Goal: Register for event/course

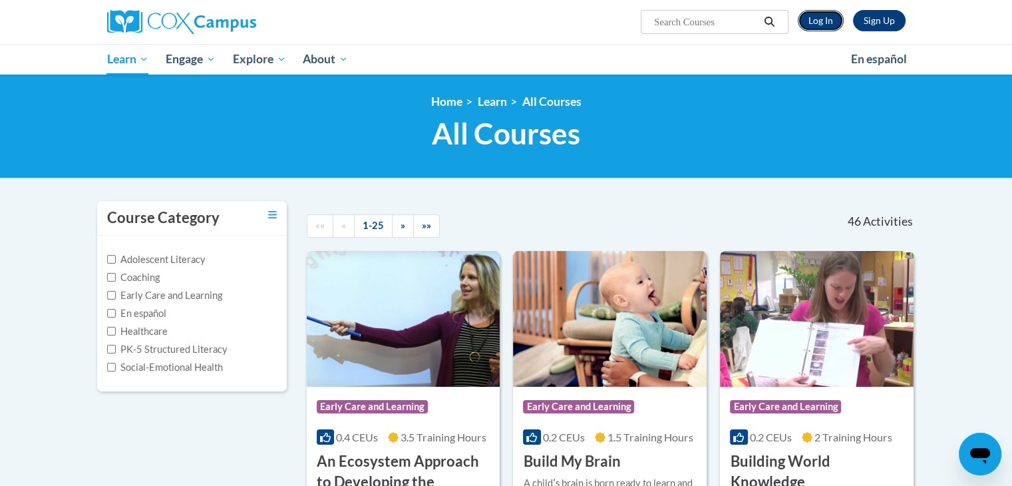
click at [815, 21] on link "Log In" at bounding box center [821, 20] width 46 height 21
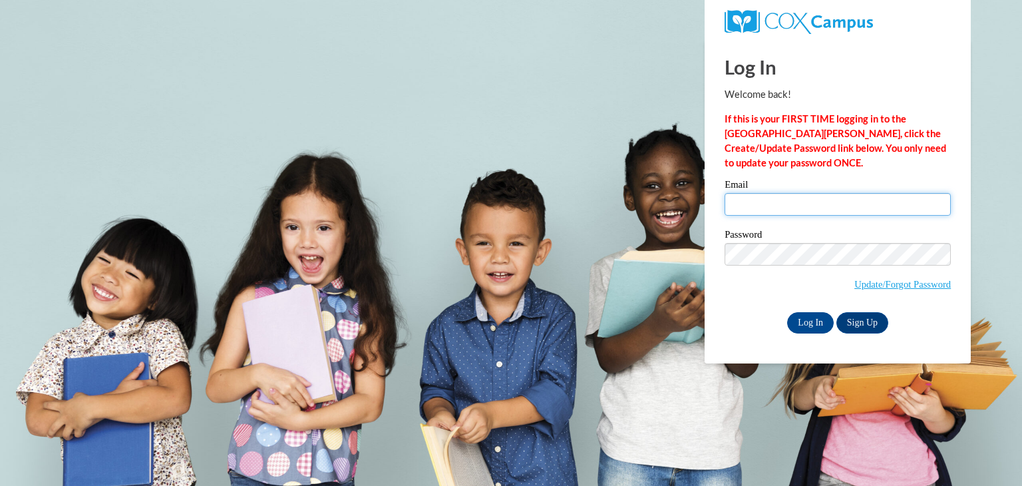
click at [764, 195] on input "Email" at bounding box center [838, 204] width 226 height 23
click at [750, 210] on input "Email" at bounding box center [838, 204] width 226 height 23
type input "werepire90@gmail.com"
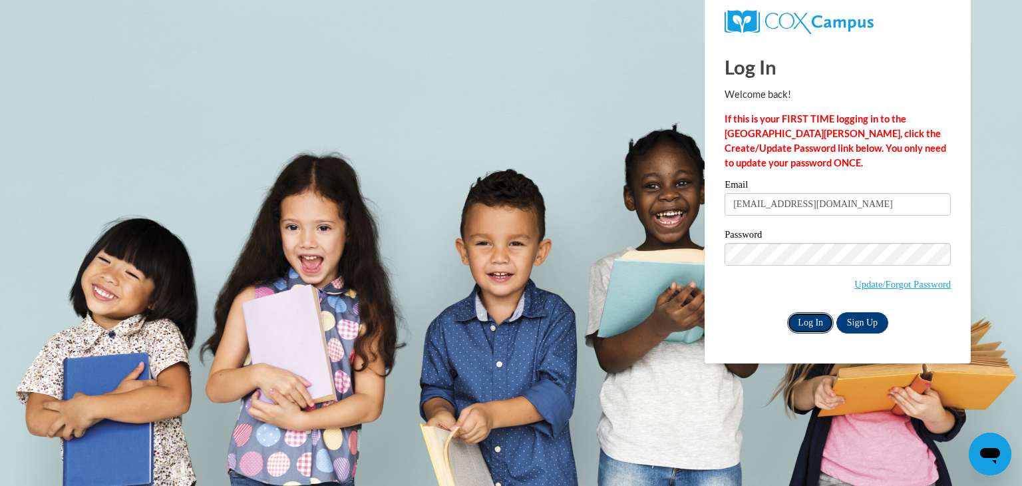
click at [808, 321] on input "Log In" at bounding box center [810, 322] width 47 height 21
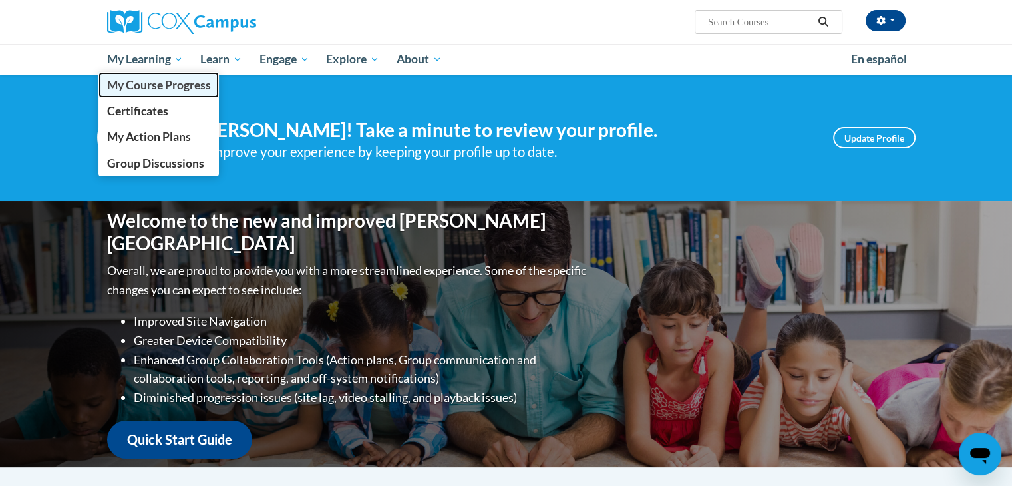
click at [154, 87] on span "My Course Progress" at bounding box center [159, 85] width 104 height 14
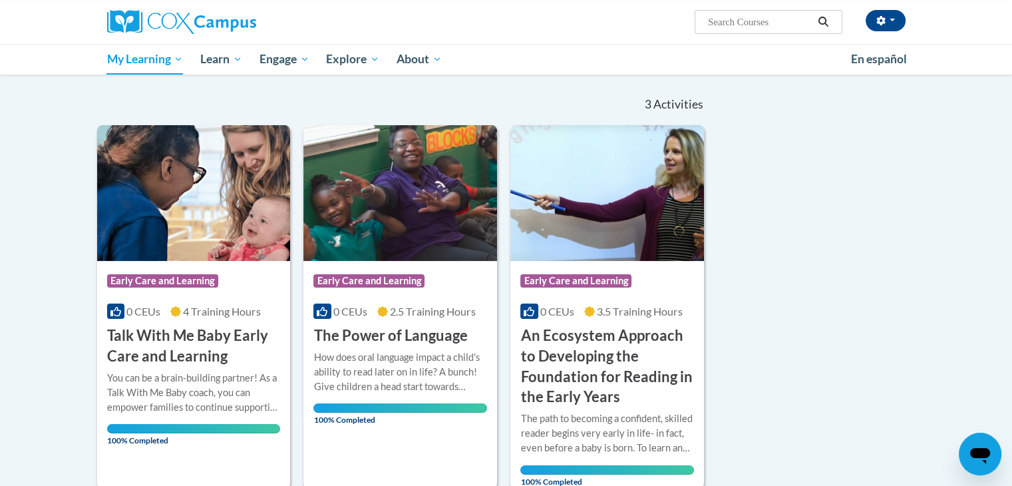
scroll to position [133, 0]
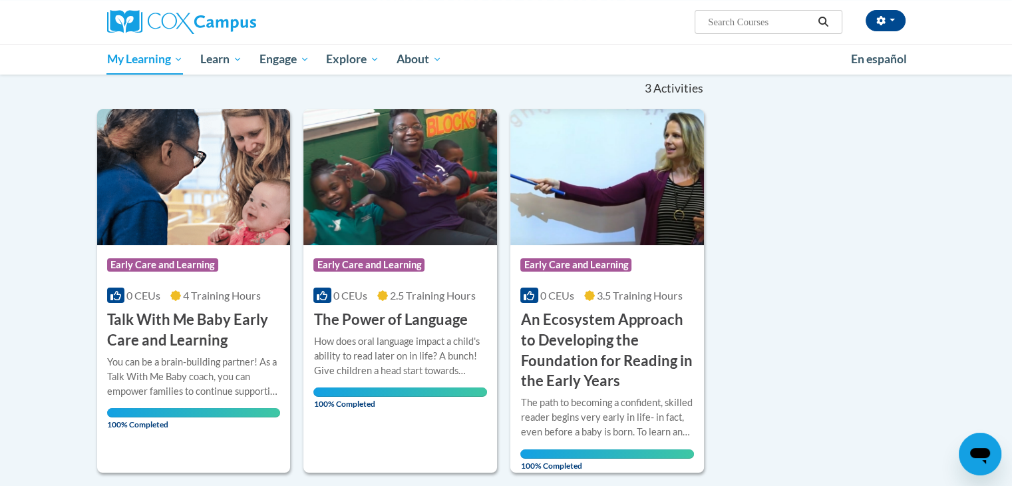
click at [748, 22] on input "Search..." at bounding box center [760, 22] width 107 height 16
type input "the power of language"
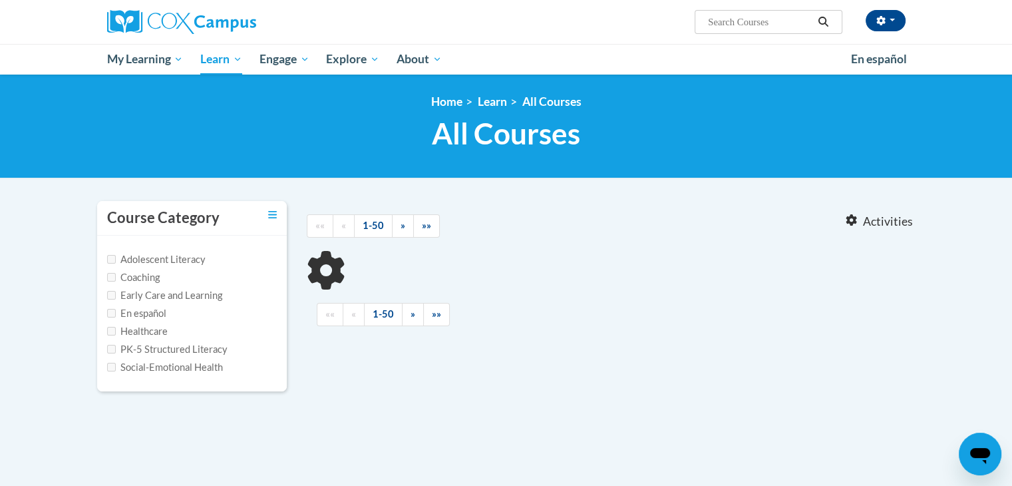
type input "the power of language"
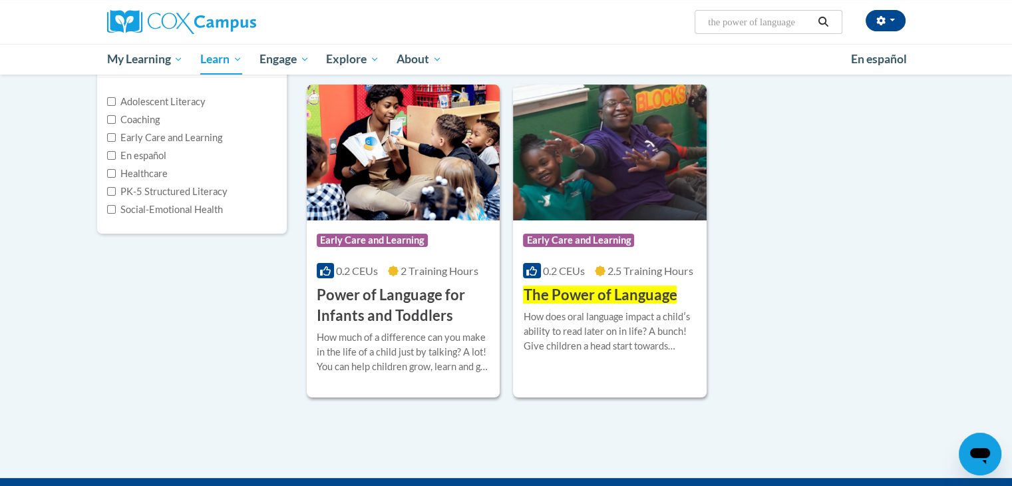
scroll to position [160, 0]
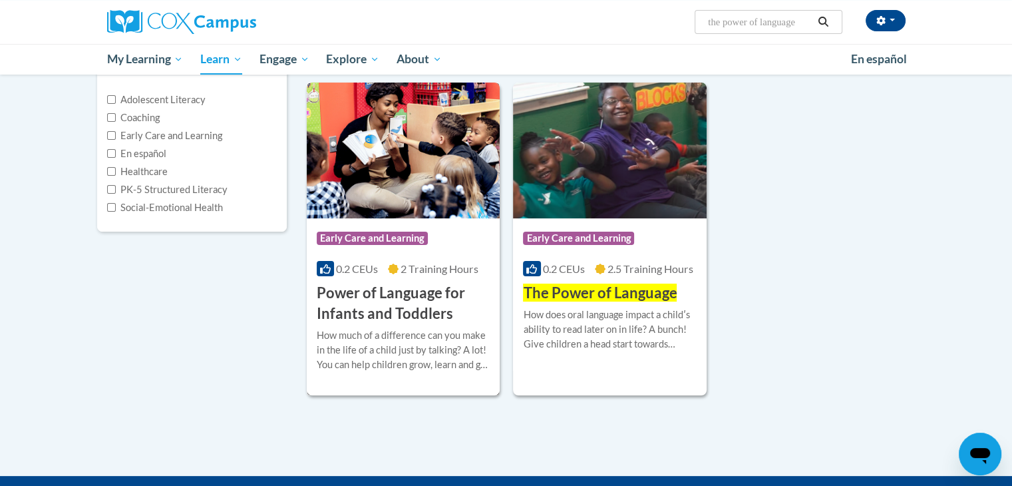
click at [405, 299] on h3 "Power of Language for Infants and Toddlers" at bounding box center [404, 303] width 174 height 41
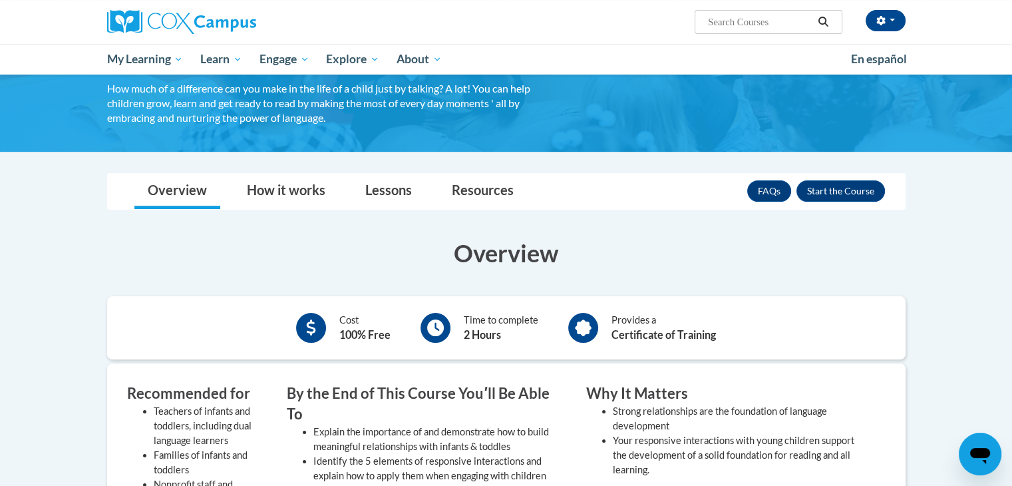
scroll to position [107, 0]
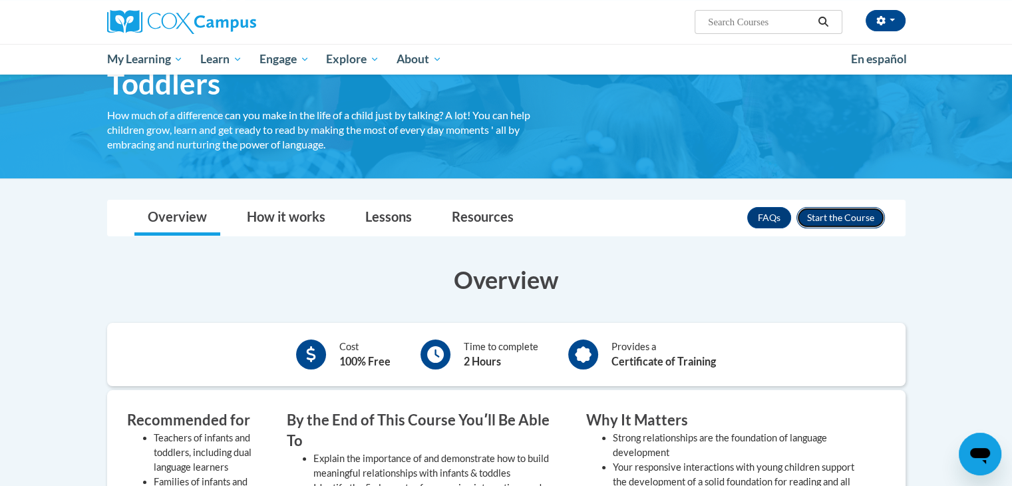
click at [828, 216] on button "Enroll" at bounding box center [841, 217] width 89 height 21
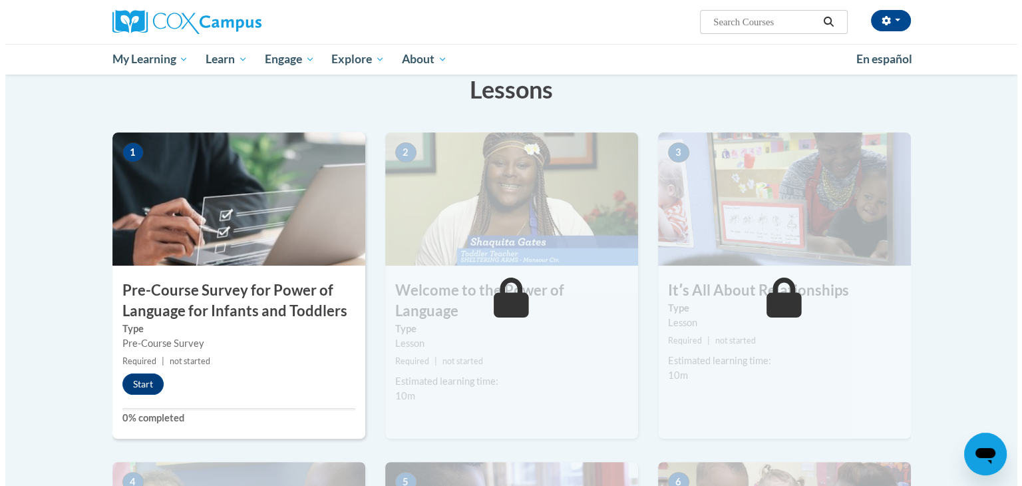
scroll to position [240, 0]
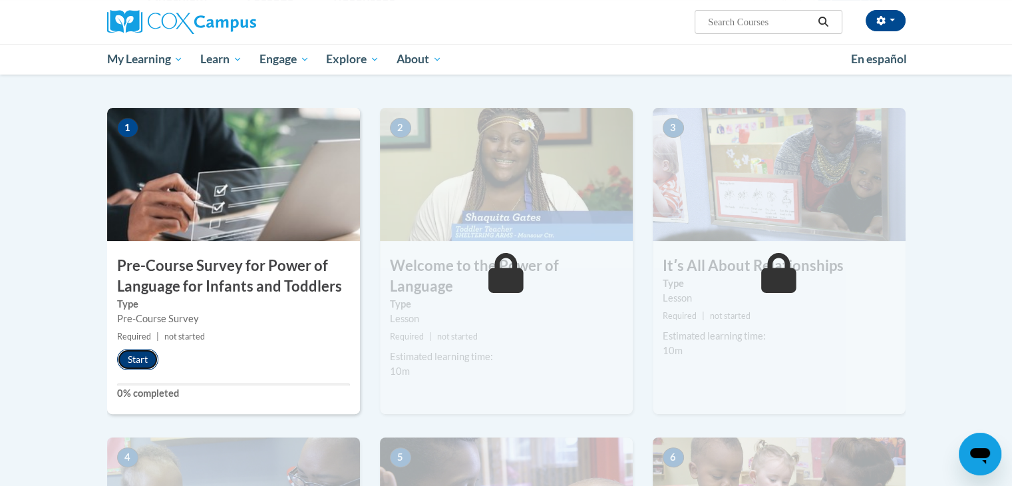
click at [137, 365] on button "Start" at bounding box center [137, 359] width 41 height 21
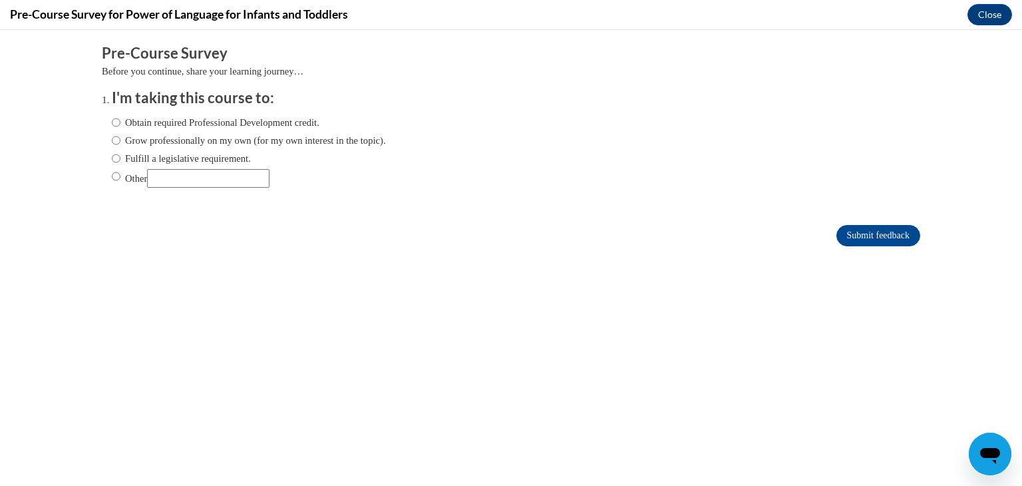
scroll to position [0, 0]
click at [112, 123] on input "Obtain required Professional Development credit." at bounding box center [116, 122] width 9 height 15
radio input "true"
click at [839, 236] on input "Submit feedback" at bounding box center [879, 235] width 84 height 21
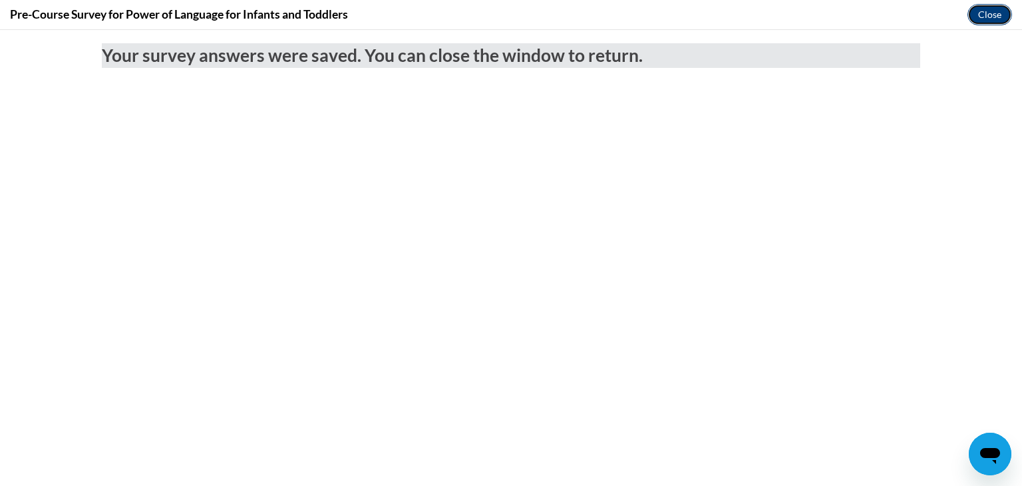
click at [980, 17] on button "Close" at bounding box center [990, 14] width 45 height 21
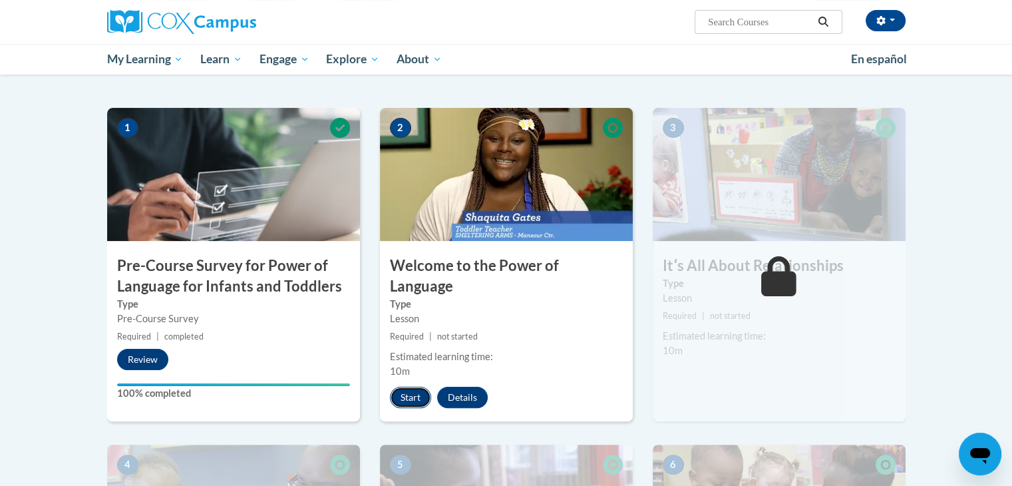
click at [412, 387] on button "Start" at bounding box center [410, 397] width 41 height 21
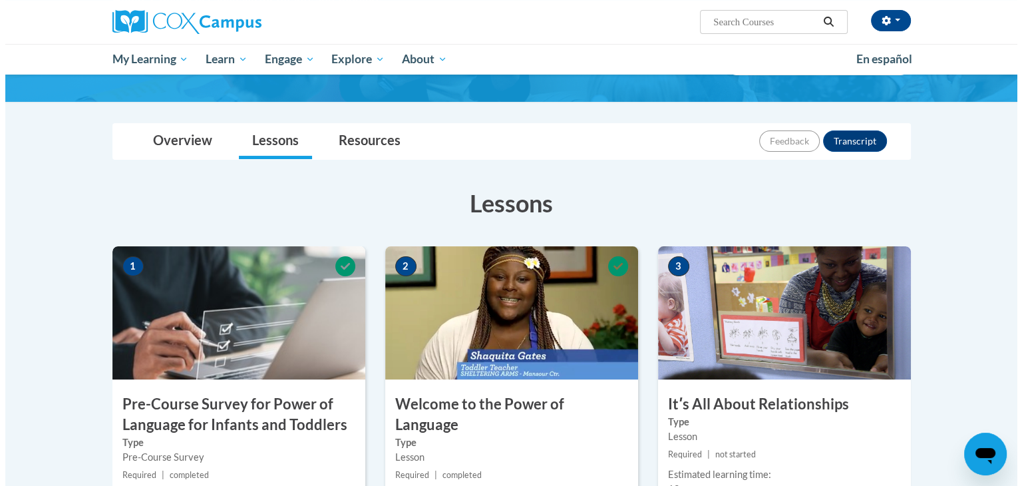
scroll to position [133, 0]
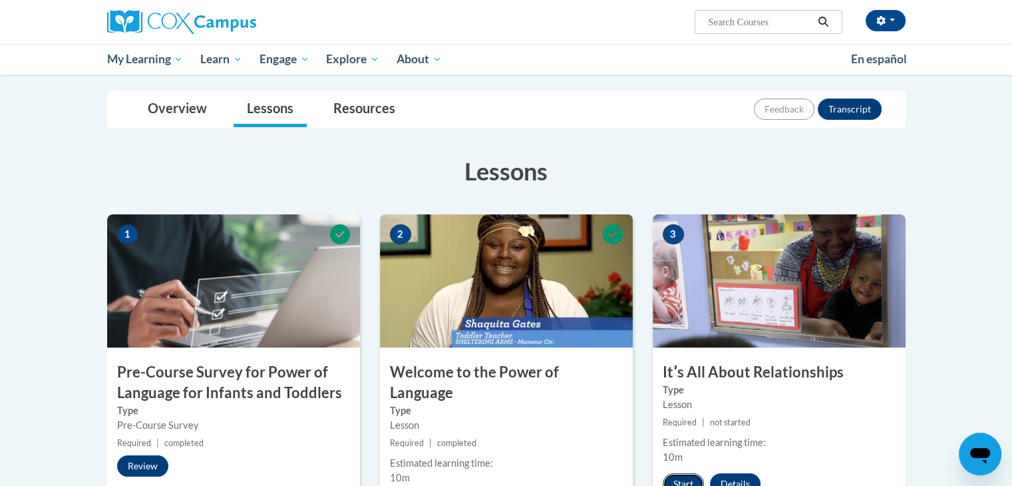
click at [684, 481] on button "Start" at bounding box center [683, 483] width 41 height 21
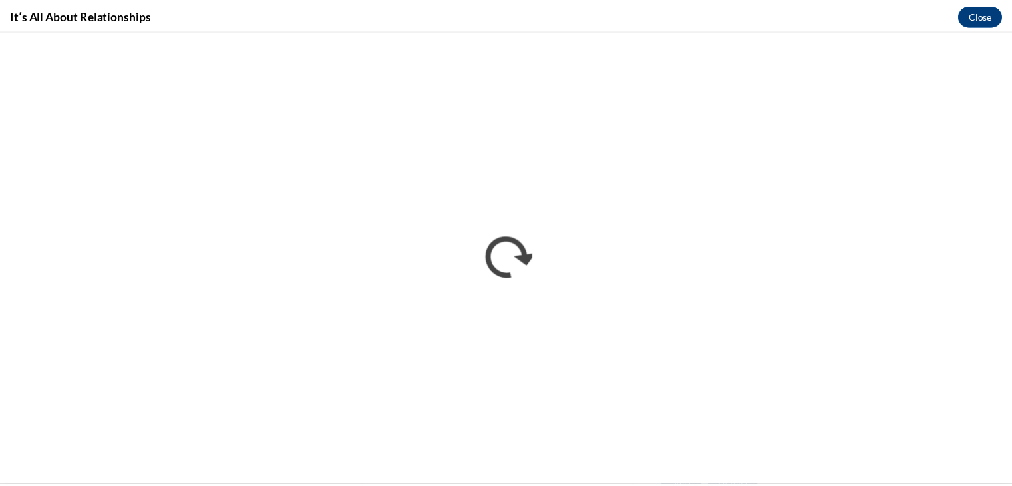
scroll to position [0, 0]
